Goal: Check status: Check status

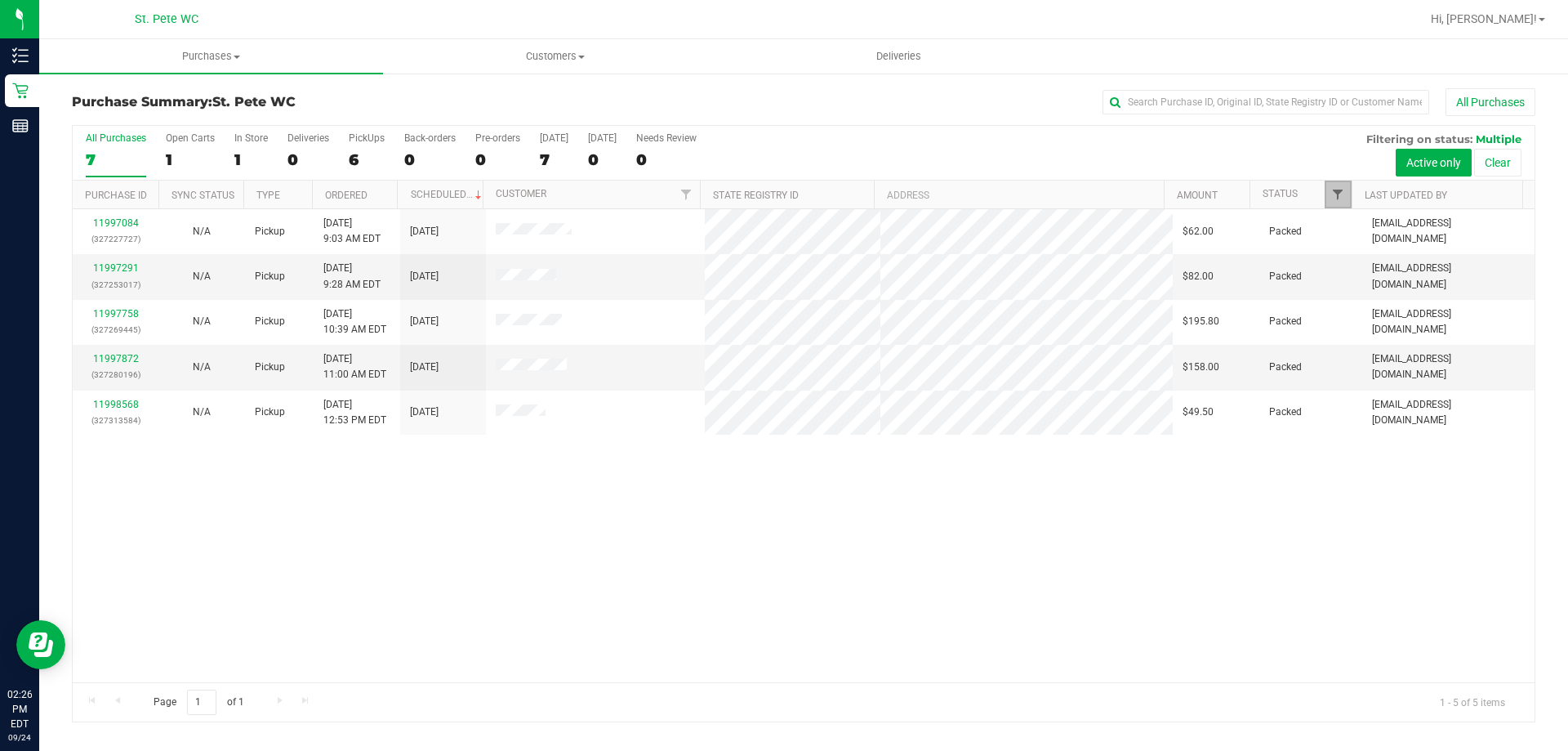
click at [1341, 193] on span "Filter" at bounding box center [1338, 194] width 13 height 13
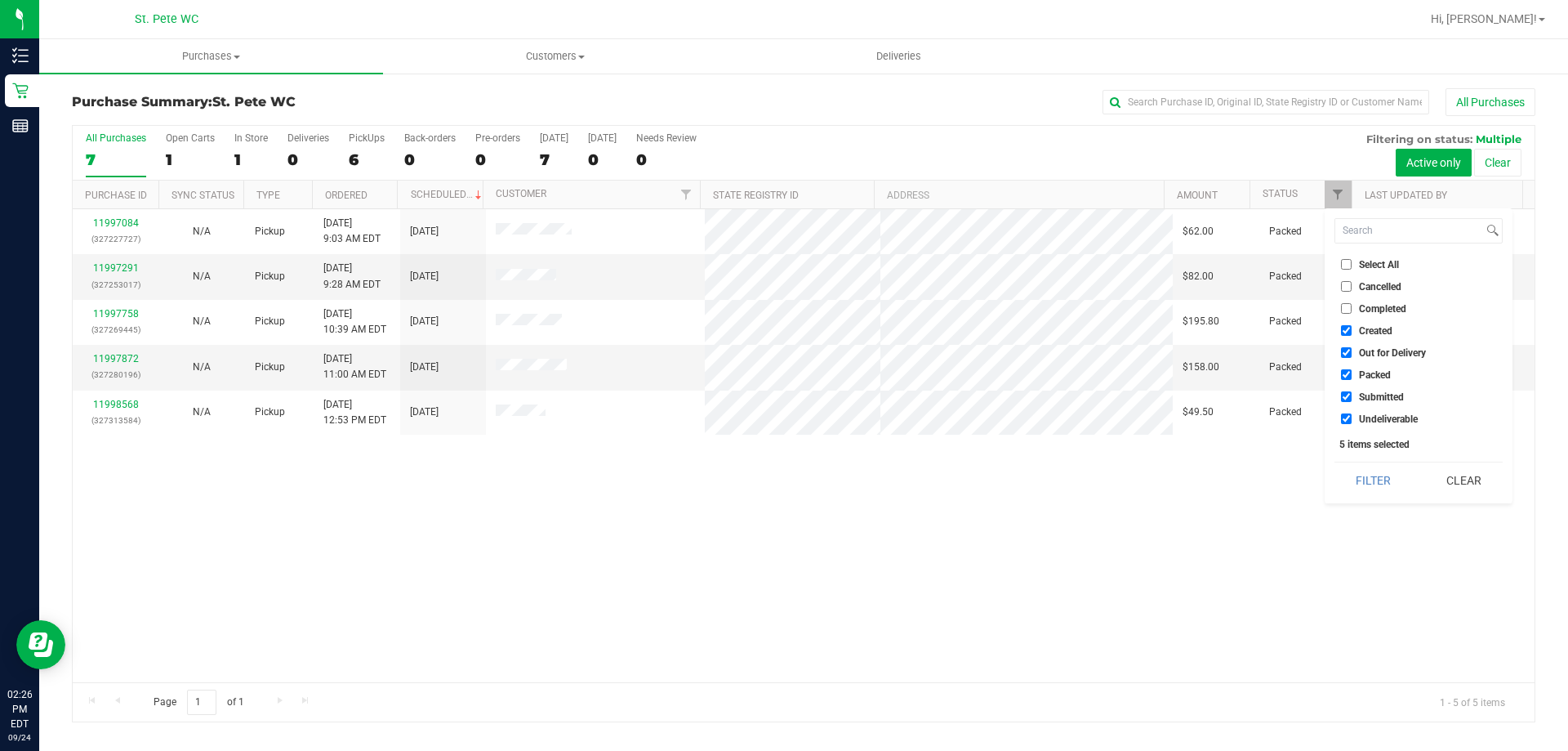
click at [1346, 324] on li "Created" at bounding box center [1418, 331] width 168 height 18
click at [1346, 336] on input "Created" at bounding box center [1346, 331] width 11 height 11
checkbox input "false"
click at [1347, 352] on input "Out for Delivery" at bounding box center [1346, 353] width 11 height 11
checkbox input "false"
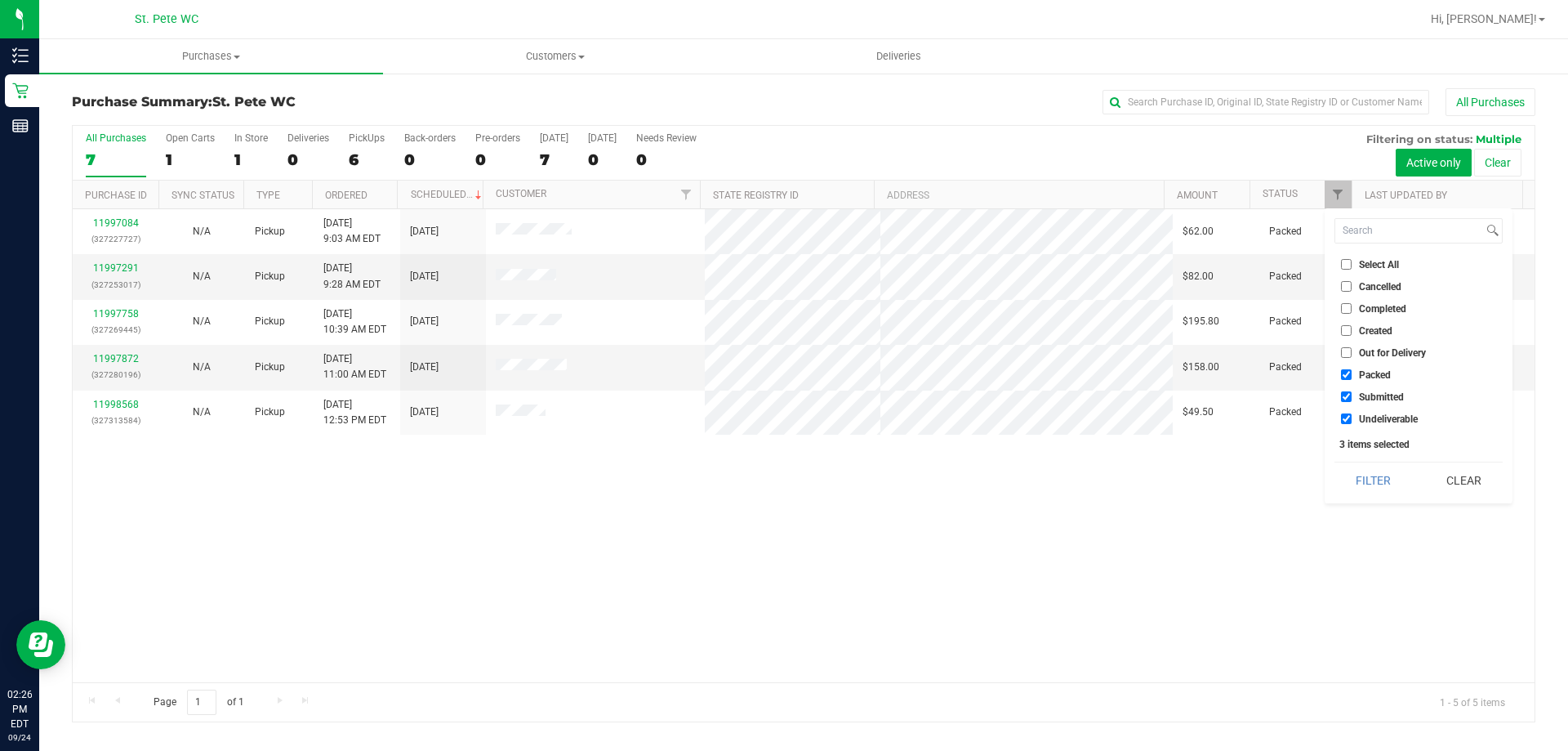
click at [1347, 370] on input "Packed" at bounding box center [1346, 375] width 11 height 11
checkbox input "false"
click at [1347, 419] on input "Undeliverable" at bounding box center [1346, 419] width 11 height 11
checkbox input "false"
click at [1347, 493] on button "Filter" at bounding box center [1374, 480] width 78 height 36
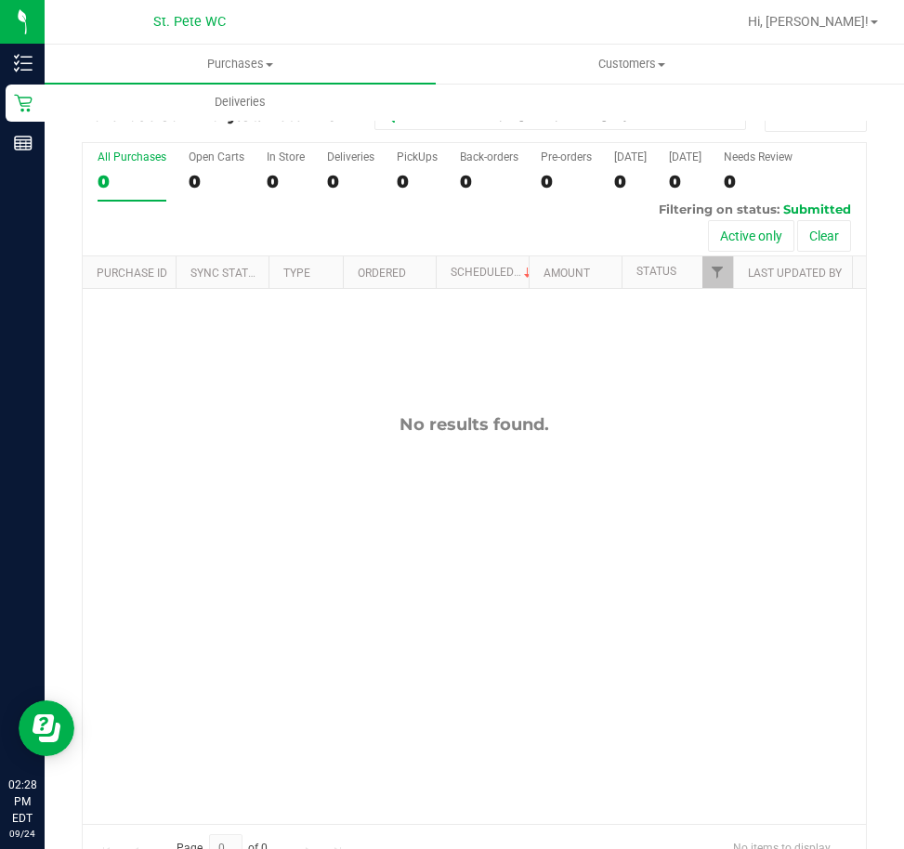
click at [524, 420] on div "No results found." at bounding box center [474, 424] width 783 height 20
